Goal: Task Accomplishment & Management: Use online tool/utility

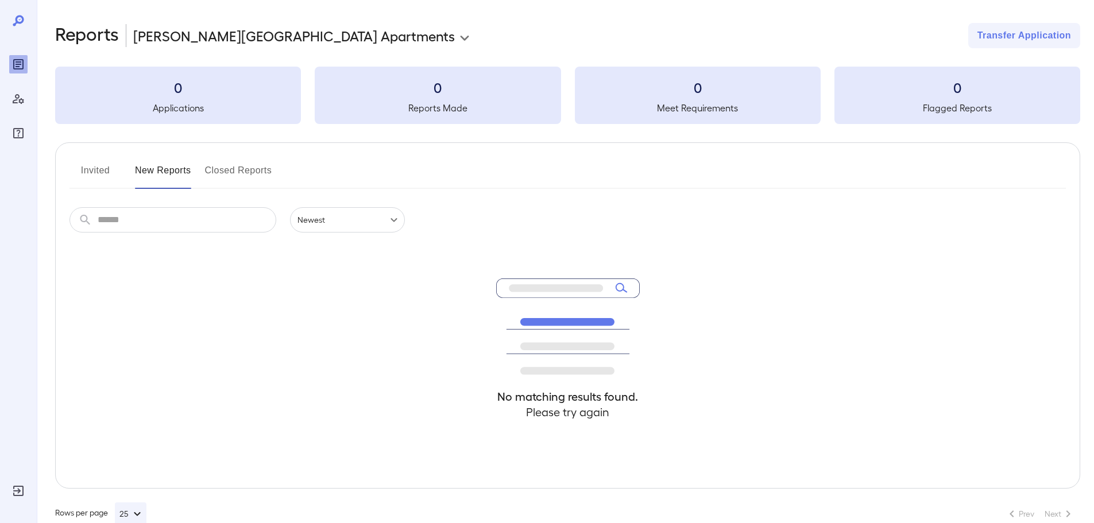
click at [238, 88] on h3 "0" at bounding box center [178, 87] width 246 height 18
drag, startPoint x: 212, startPoint y: 92, endPoint x: 237, endPoint y: 69, distance: 33.7
click at [215, 89] on h3 "0" at bounding box center [178, 87] width 246 height 18
click at [276, 34] on body "**********" at bounding box center [551, 261] width 1103 height 523
click at [315, 35] on div at bounding box center [551, 261] width 1103 height 523
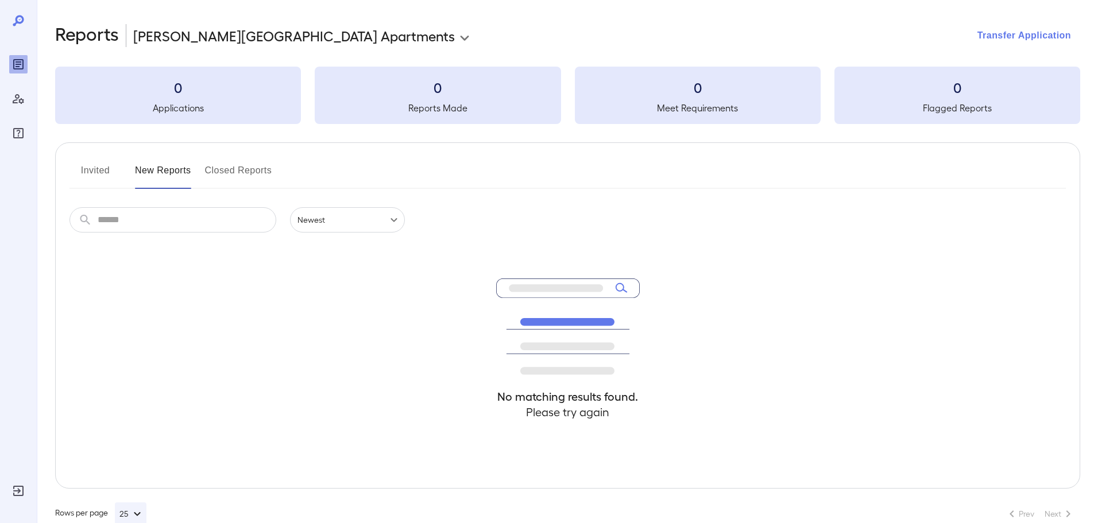
click at [976, 28] on button "Transfer Application" at bounding box center [1025, 35] width 112 height 25
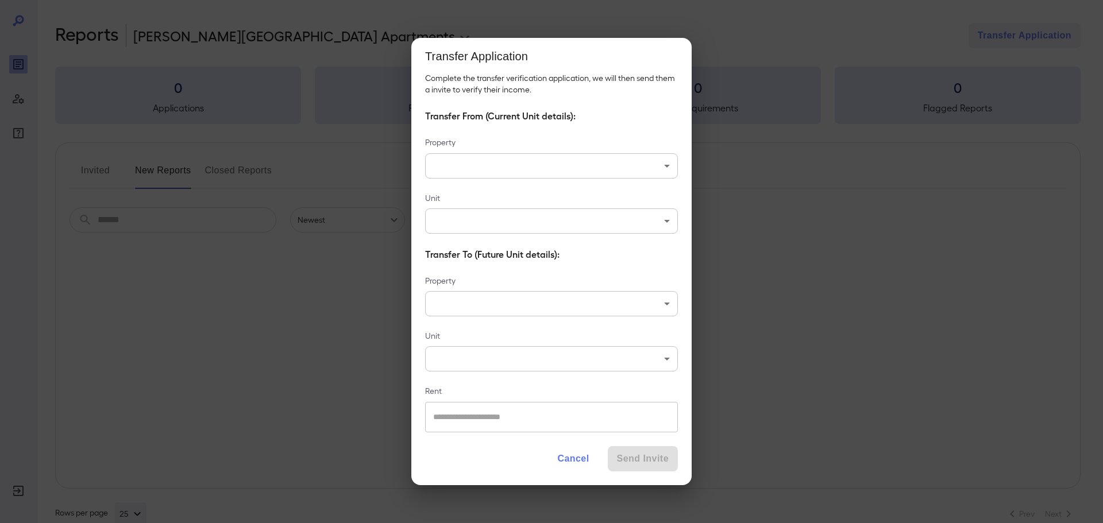
drag, startPoint x: 562, startPoint y: 498, endPoint x: 524, endPoint y: 510, distance: 40.5
click at [521, 511] on div "Transfer Application Complete the transfer verification application, we will th…" at bounding box center [551, 261] width 1103 height 523
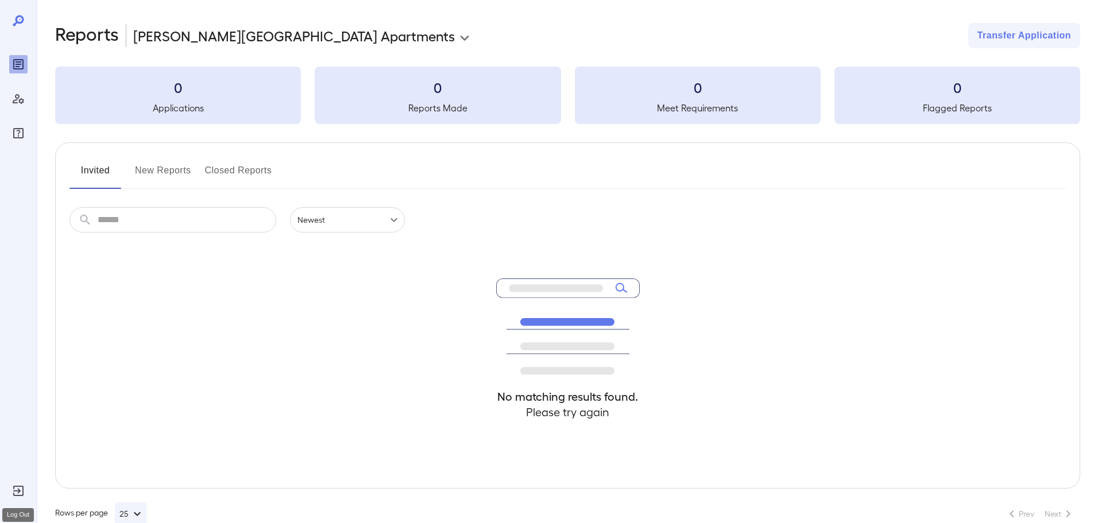
click at [10, 490] on div "Log Out" at bounding box center [18, 491] width 18 height 18
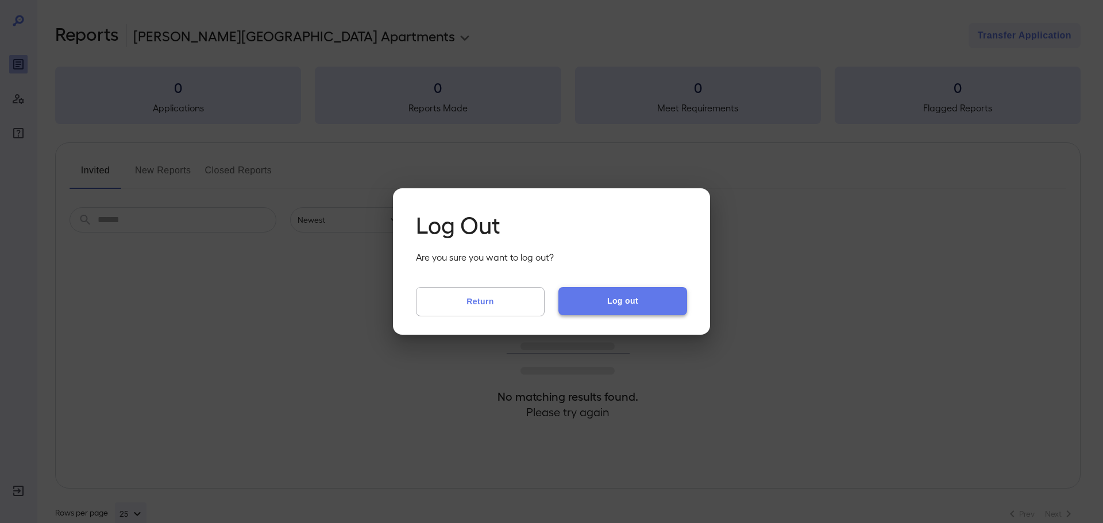
click at [582, 300] on button "Log out" at bounding box center [622, 301] width 129 height 28
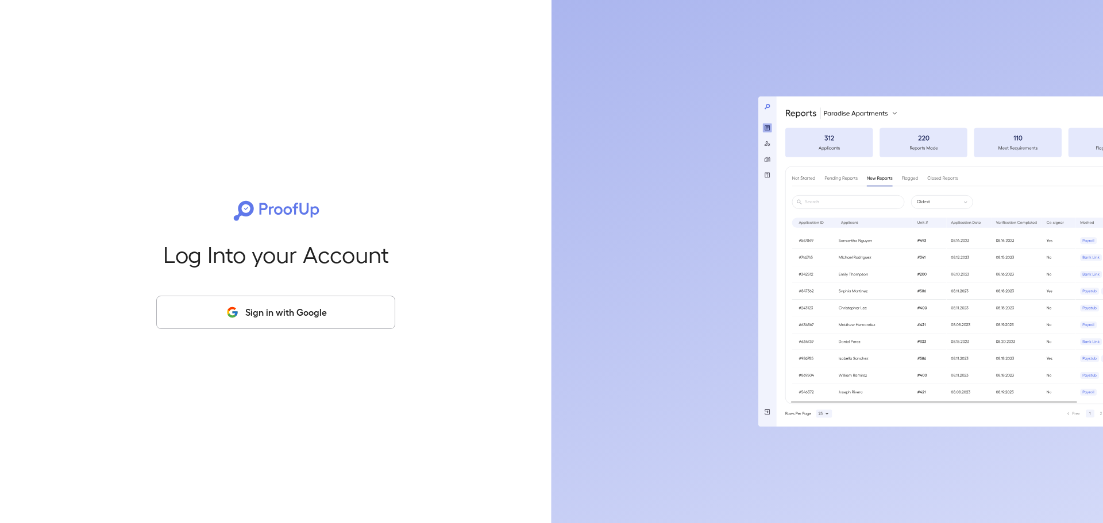
click at [367, 300] on button "Sign in with Google" at bounding box center [275, 312] width 239 height 33
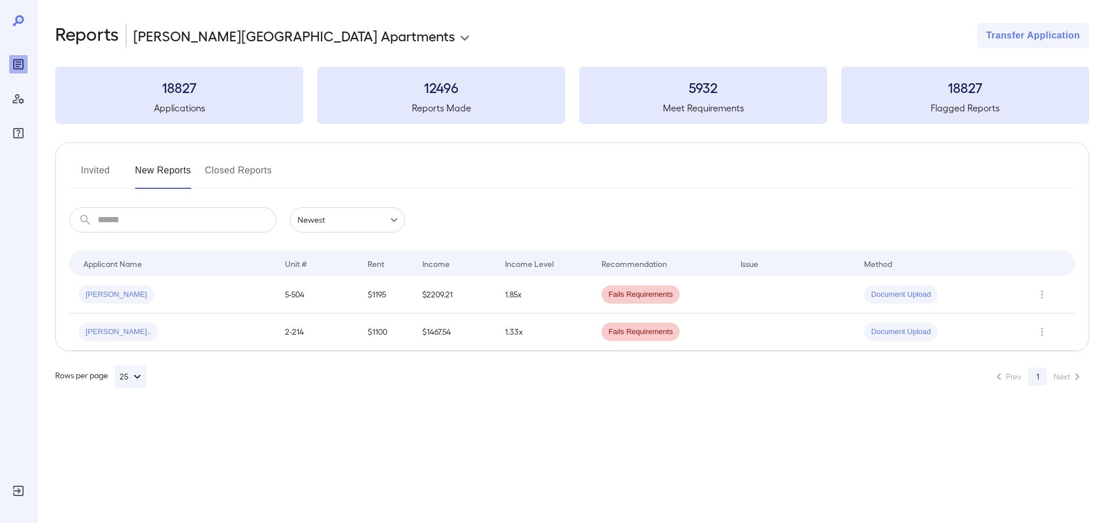
drag, startPoint x: 215, startPoint y: 176, endPoint x: 230, endPoint y: 168, distance: 16.7
click at [219, 174] on button "Closed Reports" at bounding box center [238, 175] width 67 height 28
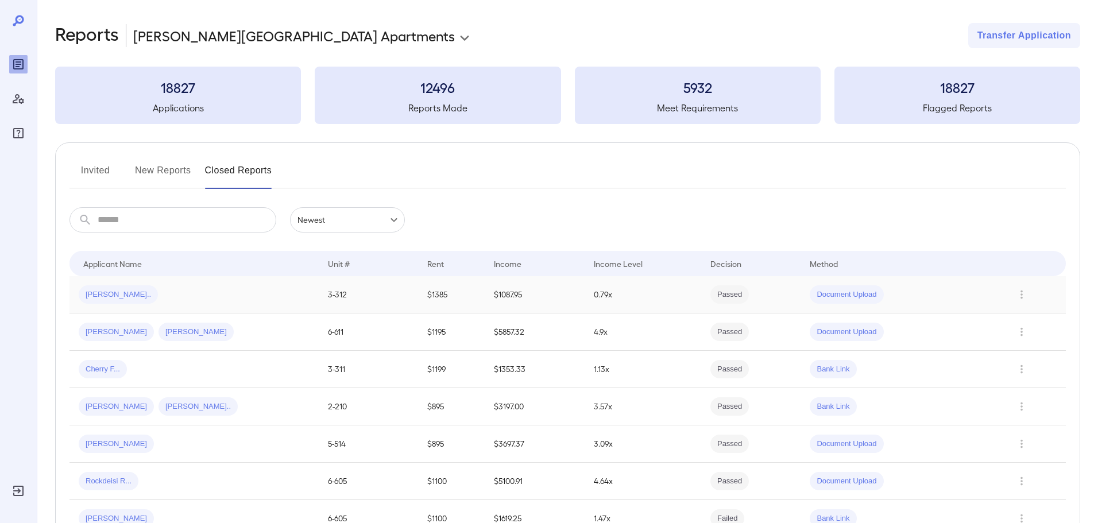
click at [176, 296] on div "[PERSON_NAME].." at bounding box center [194, 295] width 231 height 18
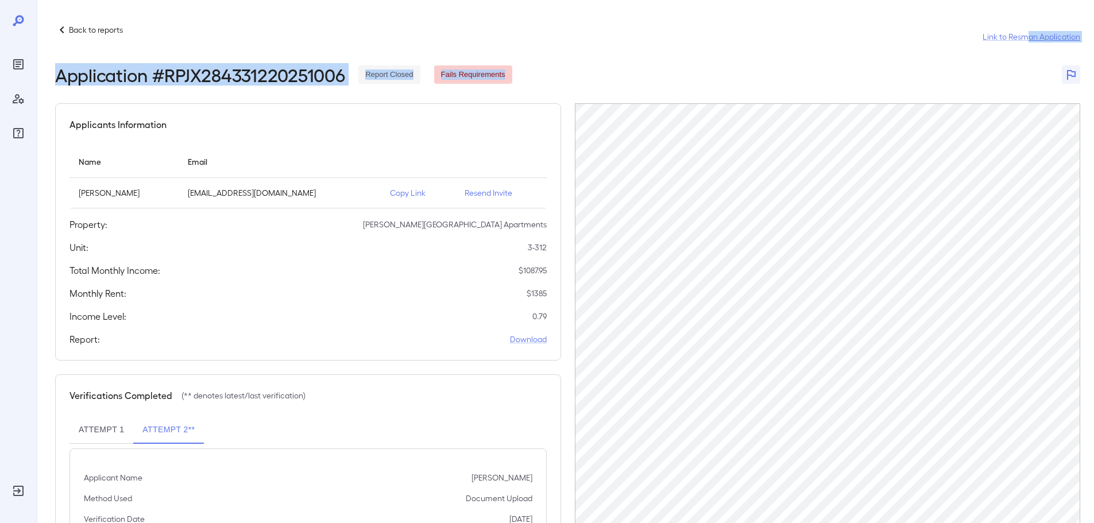
click at [1026, 51] on header "Back to reports Link to Resman Application Application # RPJX284331220251006 Re…" at bounding box center [568, 54] width 1026 height 62
click at [1008, 38] on link "Link to Resman Application" at bounding box center [1032, 36] width 98 height 11
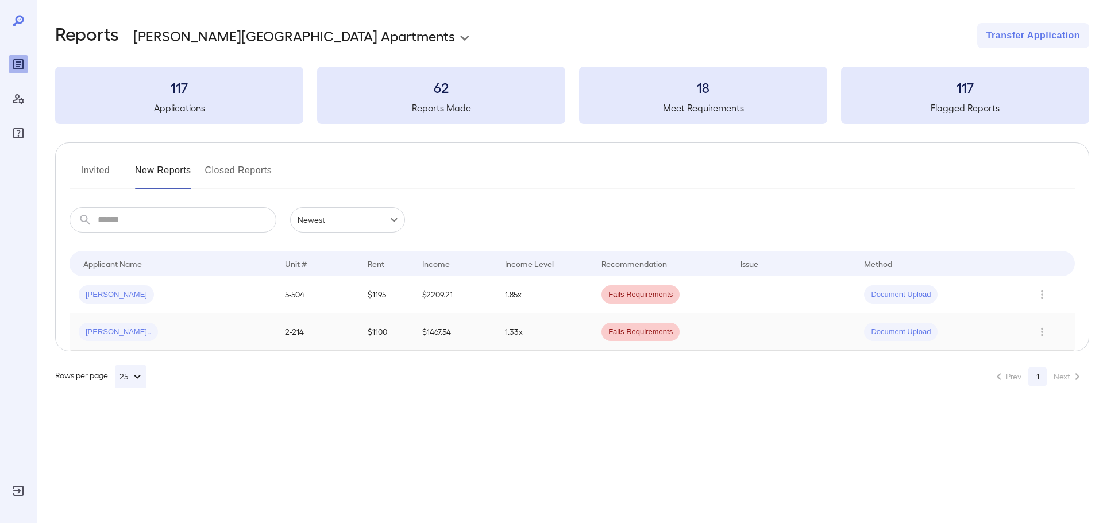
click at [485, 349] on td "$1467.54" at bounding box center [454, 332] width 83 height 37
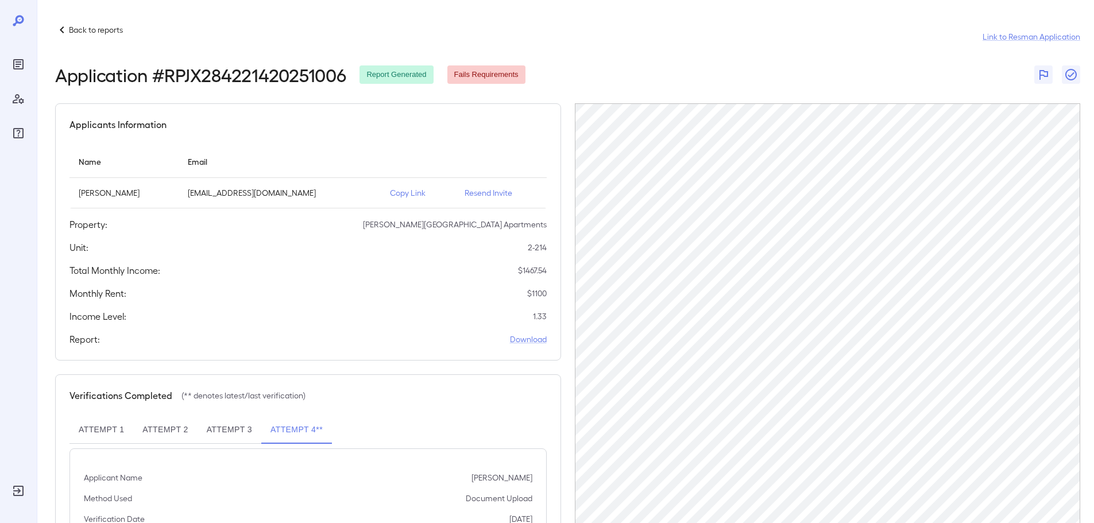
click at [708, 70] on div "Application # RPJX284221420251006 Report Generated Fails Requirements" at bounding box center [568, 74] width 1026 height 21
drag, startPoint x: 20, startPoint y: 61, endPoint x: 10, endPoint y: 69, distance: 12.3
click at [20, 62] on icon "Reports" at bounding box center [19, 64] width 6 height 6
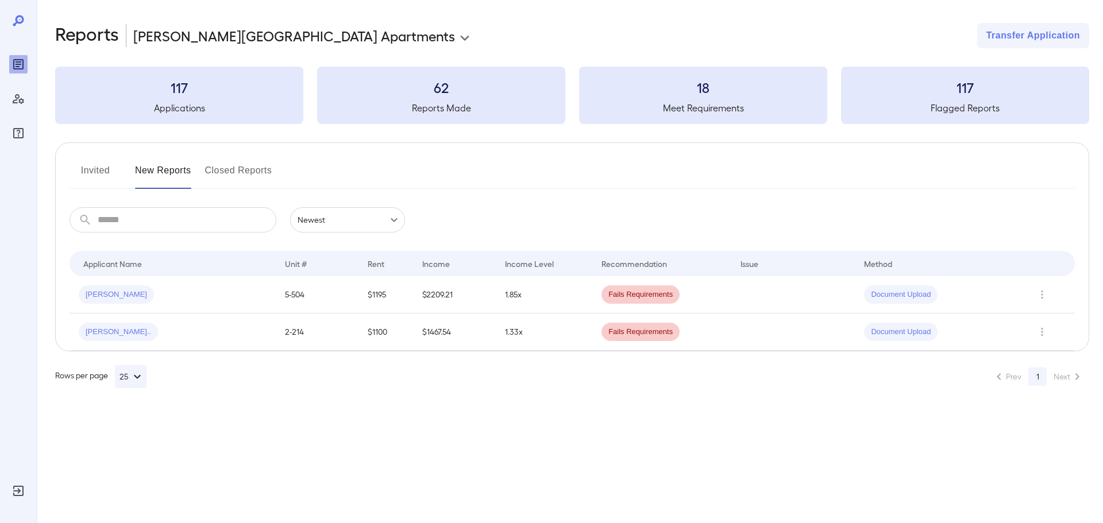
click at [206, 175] on button "Closed Reports" at bounding box center [238, 175] width 67 height 28
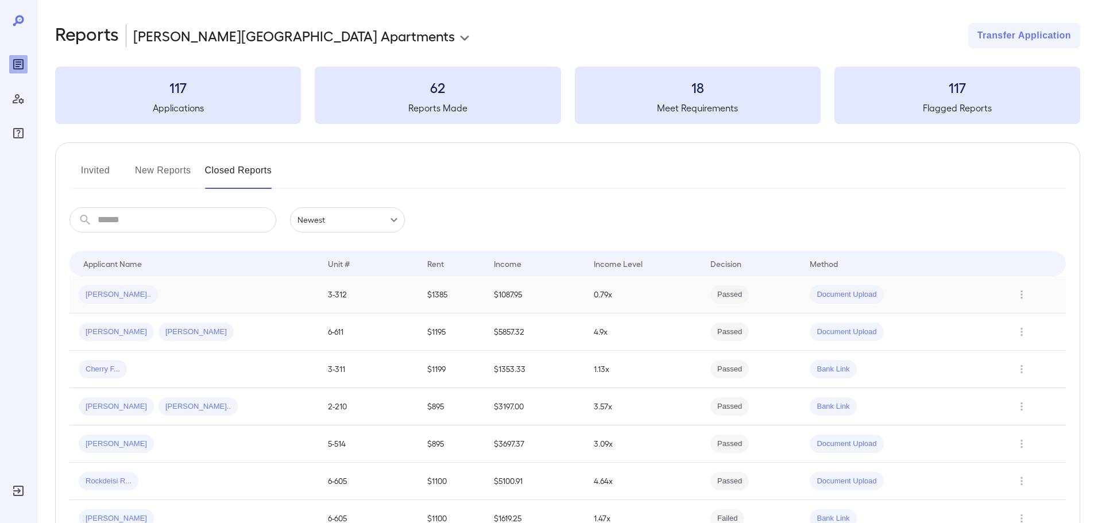
click at [206, 300] on div "[PERSON_NAME].." at bounding box center [194, 295] width 231 height 18
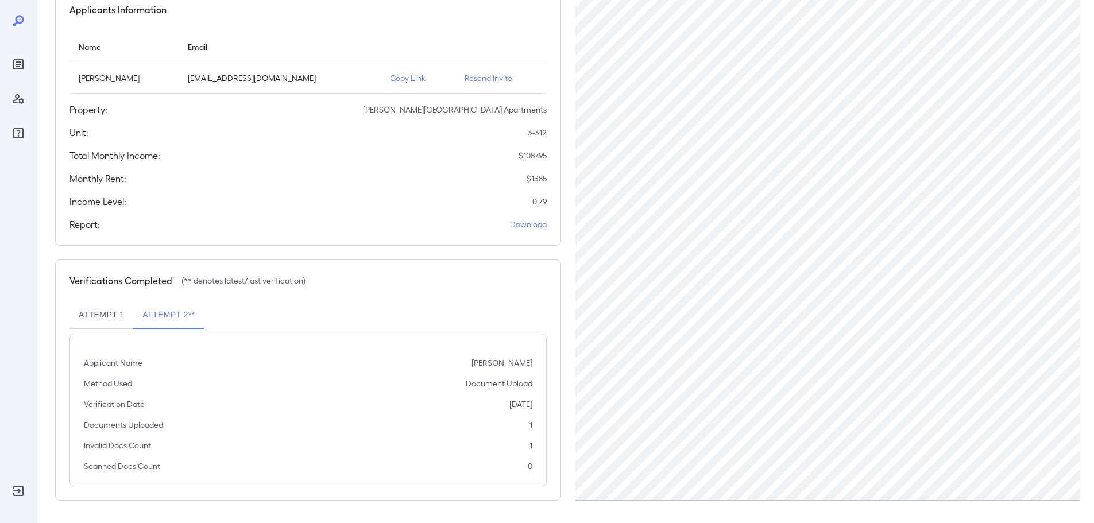
scroll to position [115, 0]
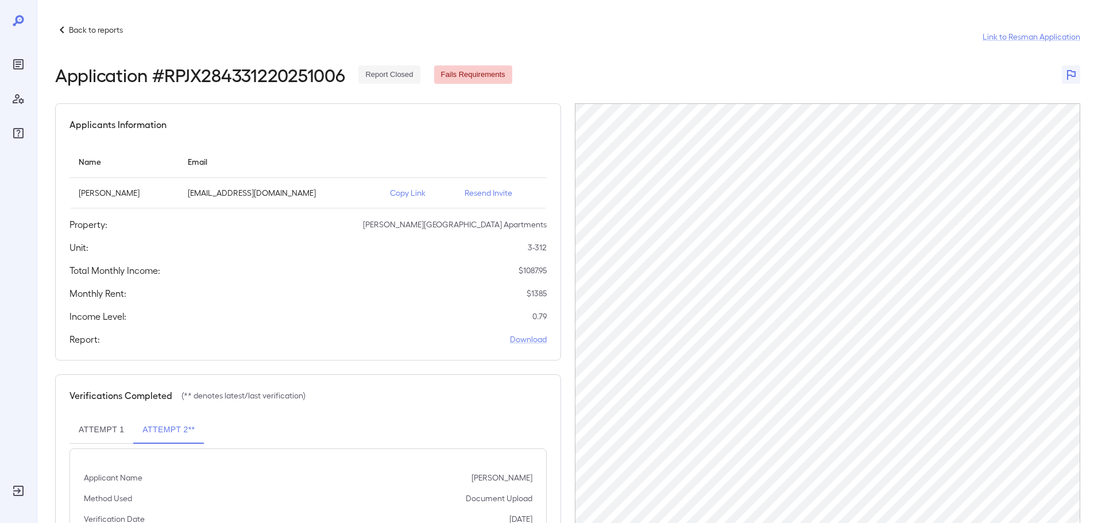
click at [76, 40] on div "Back to reports Link to Resman Application" at bounding box center [568, 37] width 1026 height 28
click at [80, 36] on div "Back to reports" at bounding box center [89, 30] width 68 height 14
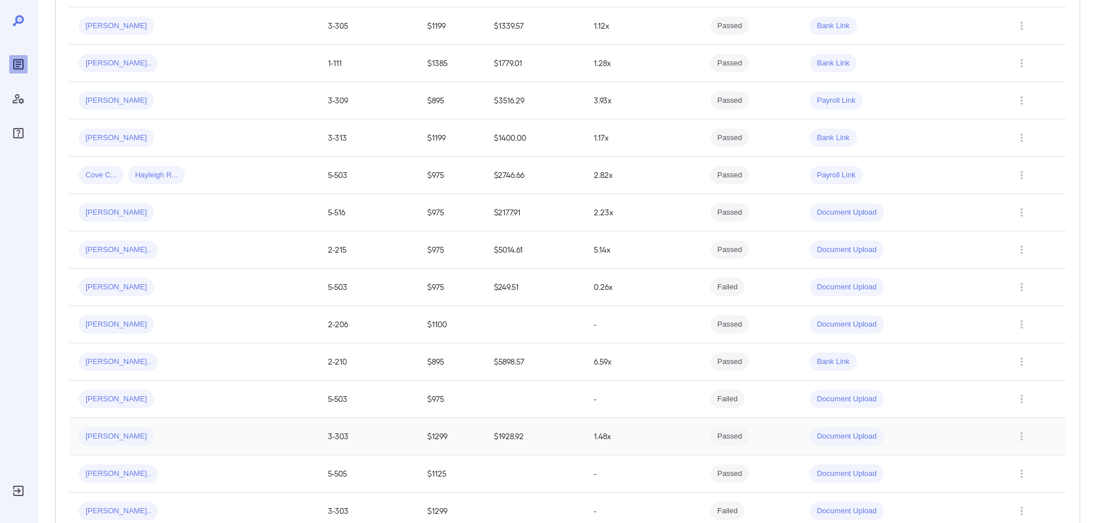
scroll to position [747, 0]
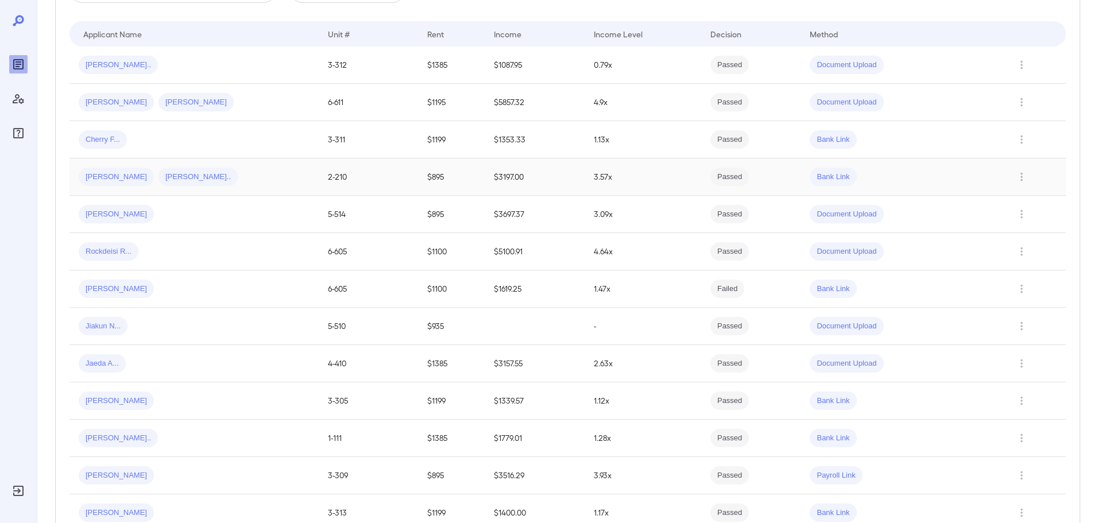
drag, startPoint x: 202, startPoint y: 213, endPoint x: 205, endPoint y: 174, distance: 38.6
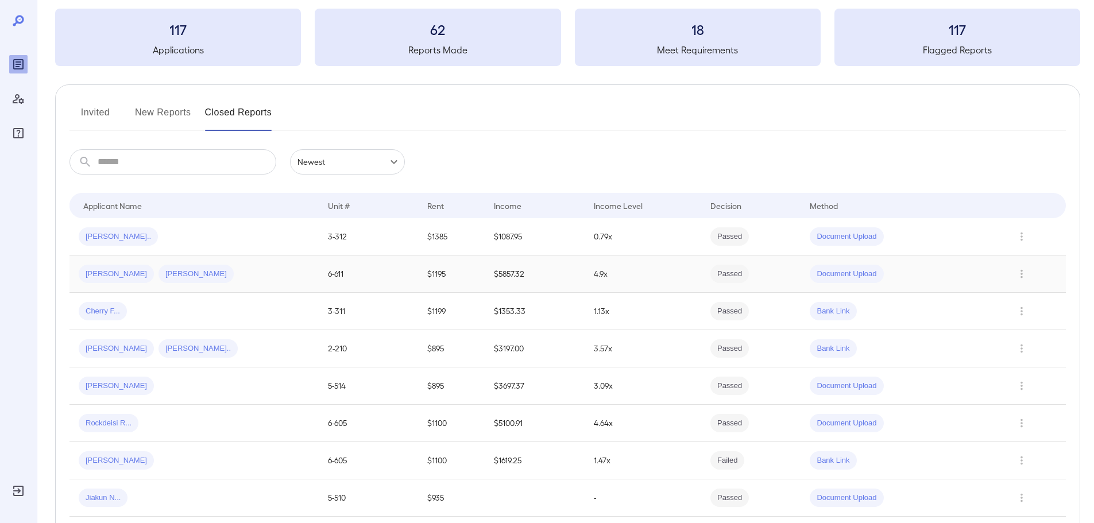
scroll to position [0, 0]
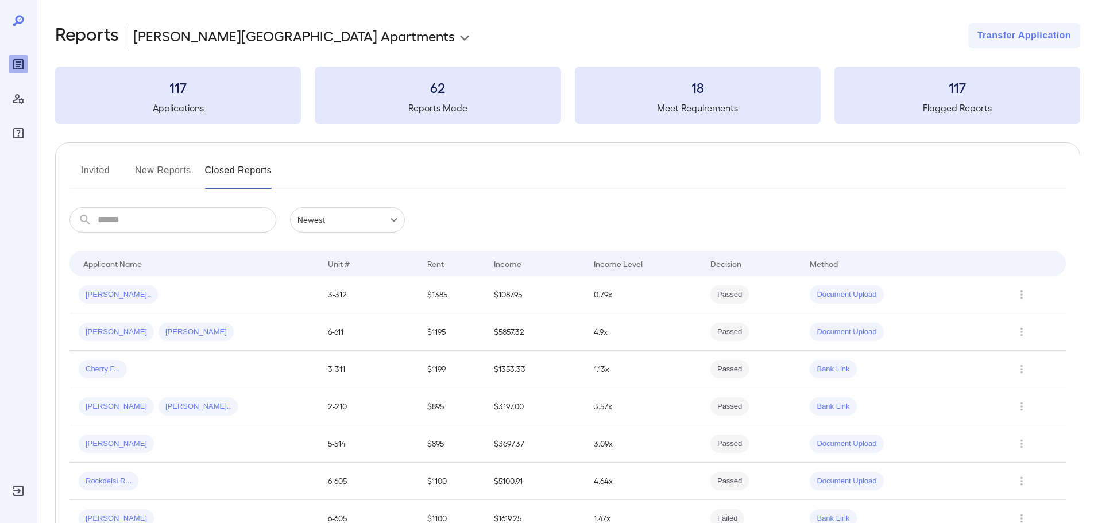
click at [1013, 295] on td at bounding box center [1033, 294] width 66 height 37
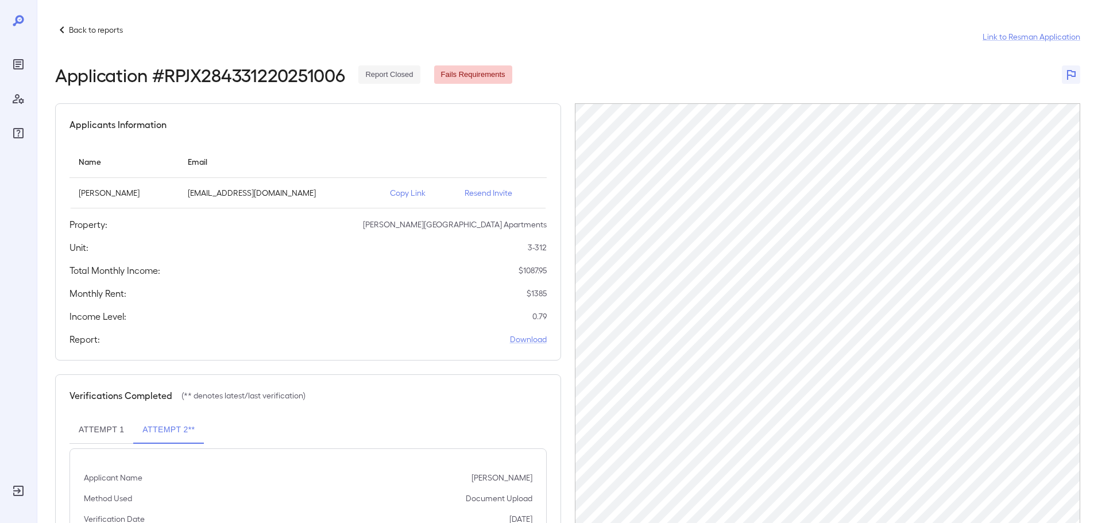
click at [414, 194] on p "Copy Link" at bounding box center [418, 192] width 56 height 11
